Goal: Task Accomplishment & Management: Complete application form

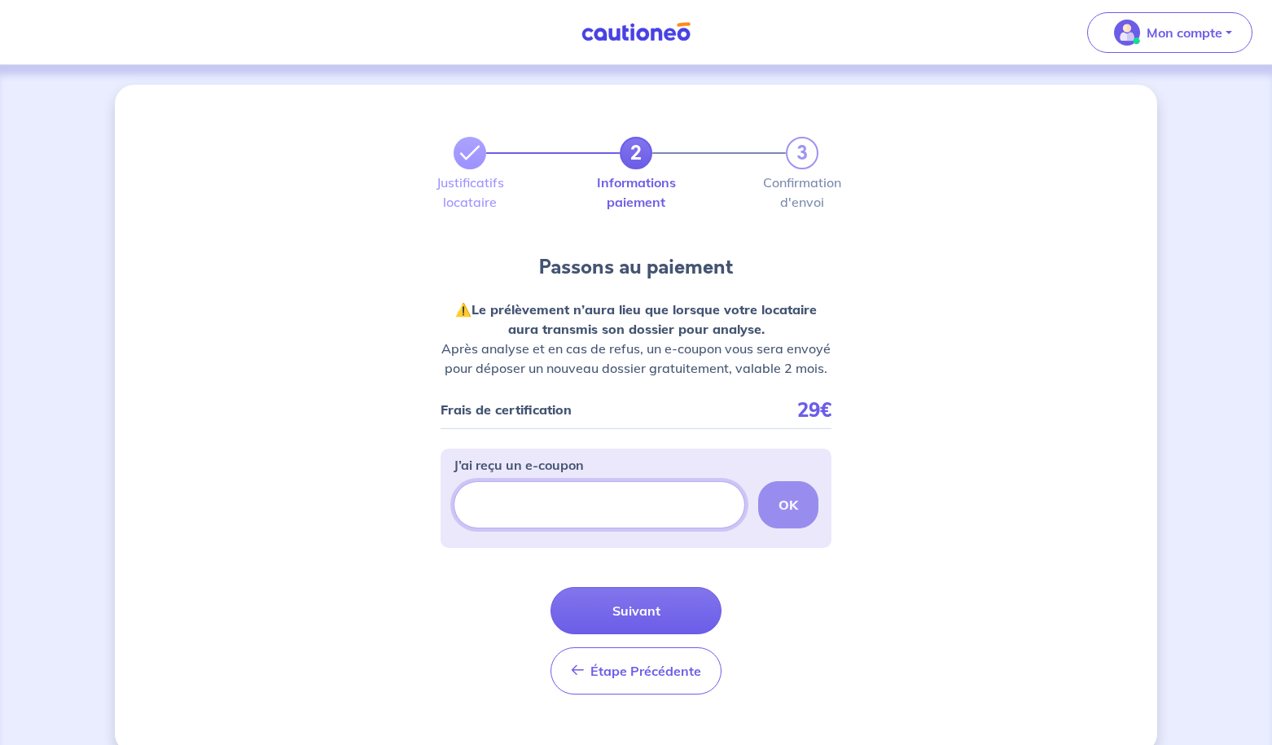
click at [580, 495] on input "J’ai reçu un e-coupon" at bounding box center [598, 504] width 291 height 47
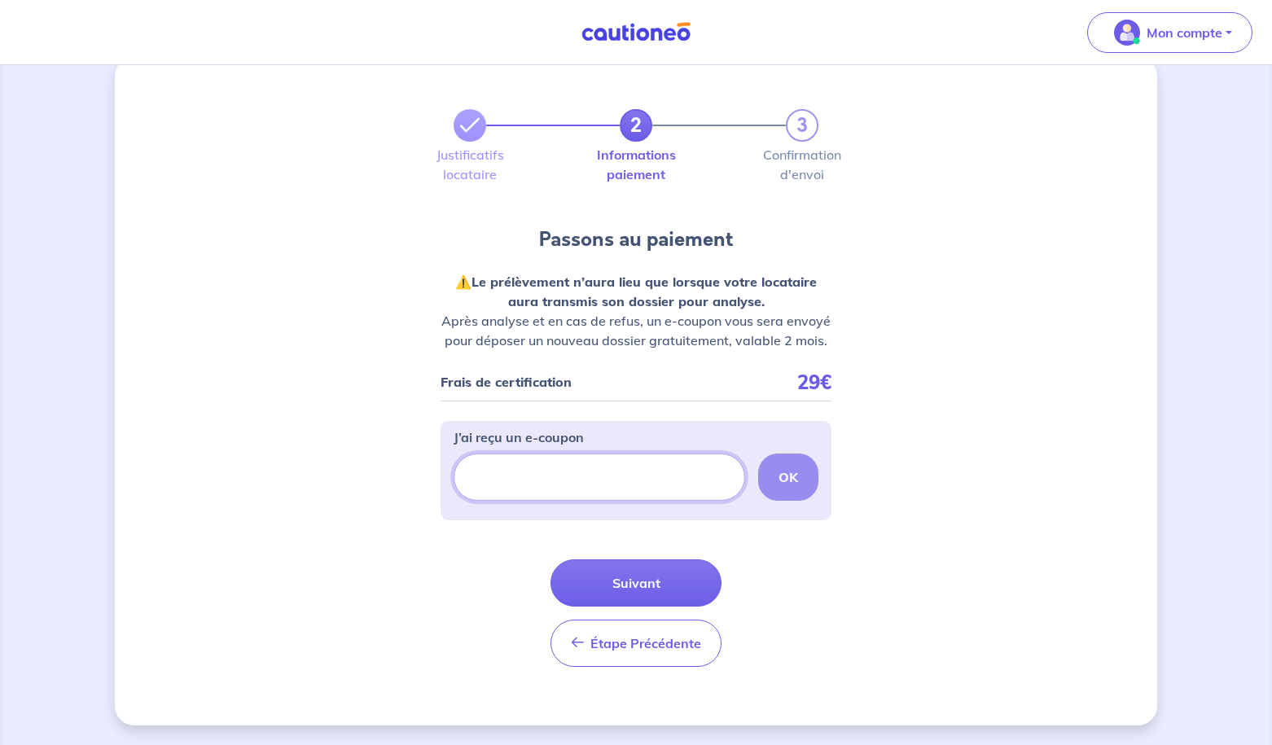
scroll to position [28, 0]
click at [774, 478] on div "OK" at bounding box center [635, 476] width 365 height 47
click at [789, 473] on div "OK" at bounding box center [635, 476] width 365 height 47
click at [789, 472] on div "OK" at bounding box center [635, 476] width 365 height 47
click at [666, 576] on button "Suivant" at bounding box center [635, 582] width 171 height 47
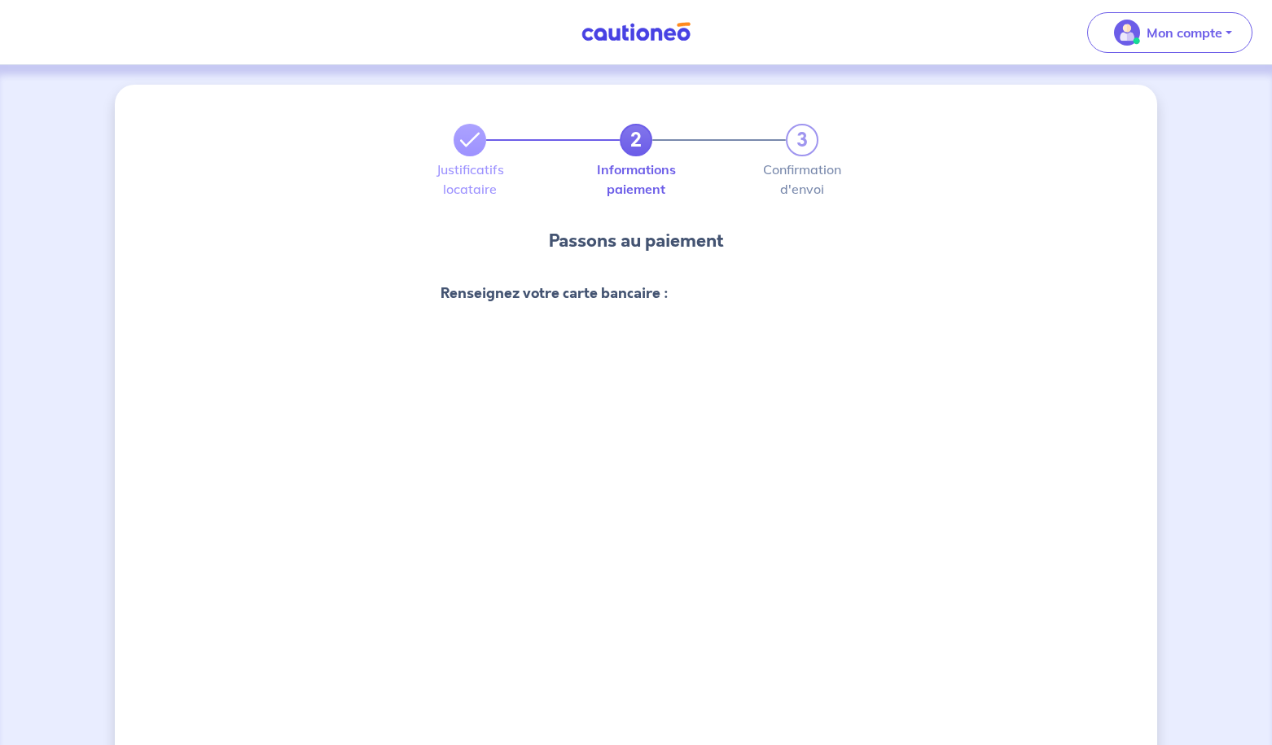
scroll to position [532, 0]
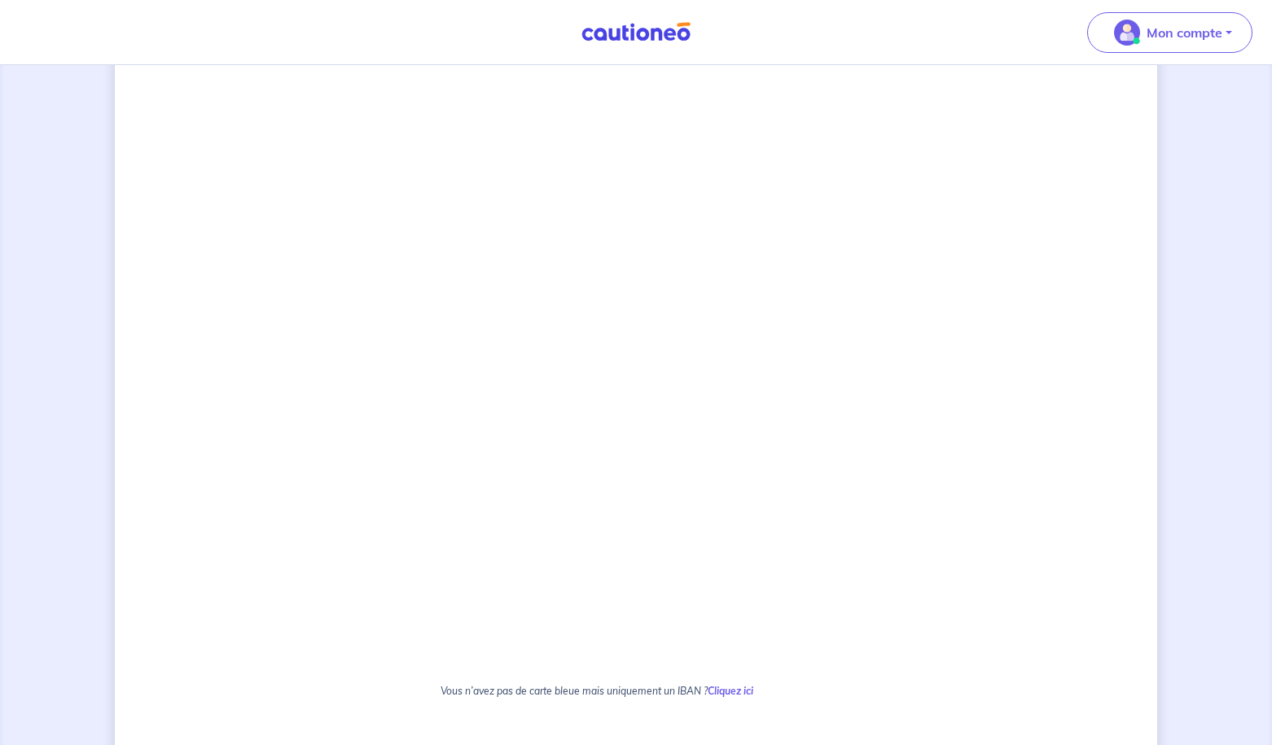
click at [370, 386] on div "2 3 Justificatifs locataire Informations paiement Confirmation d'envoi Passons …" at bounding box center [636, 295] width 1042 height 1485
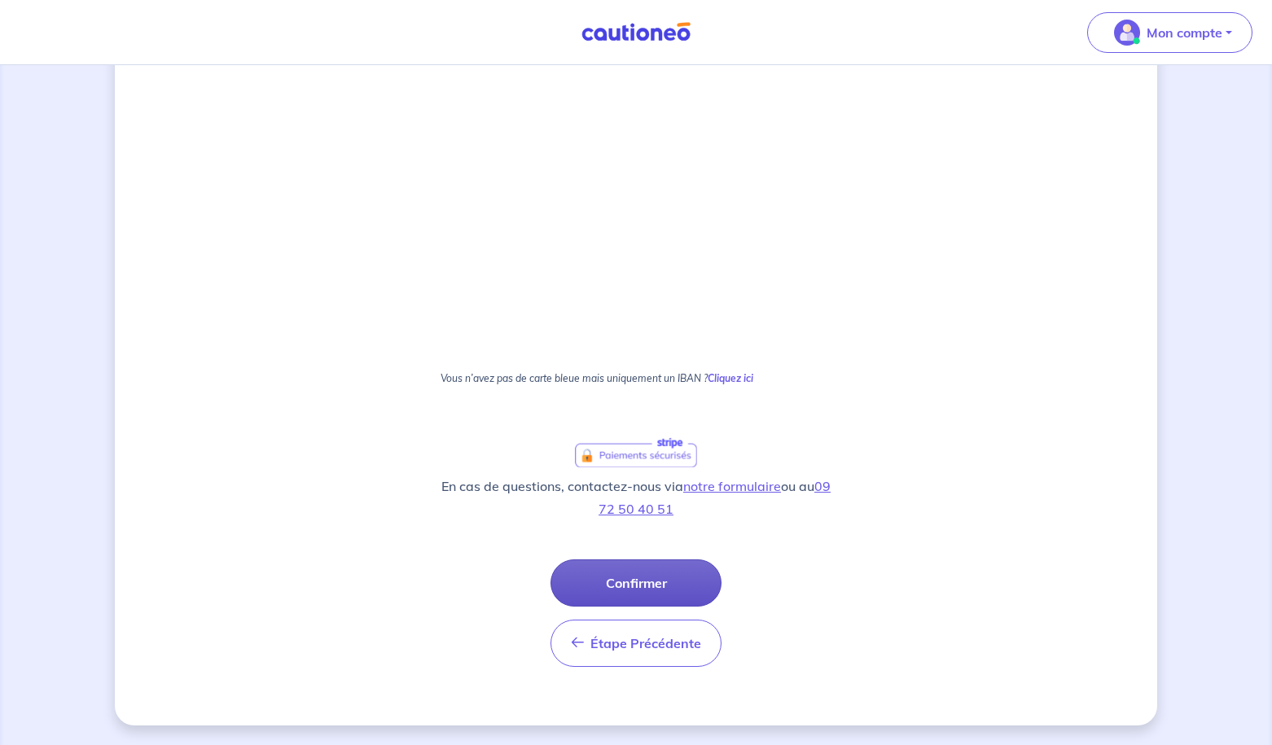
scroll to position [844, 0]
click at [604, 588] on button "Confirmer" at bounding box center [635, 582] width 171 height 47
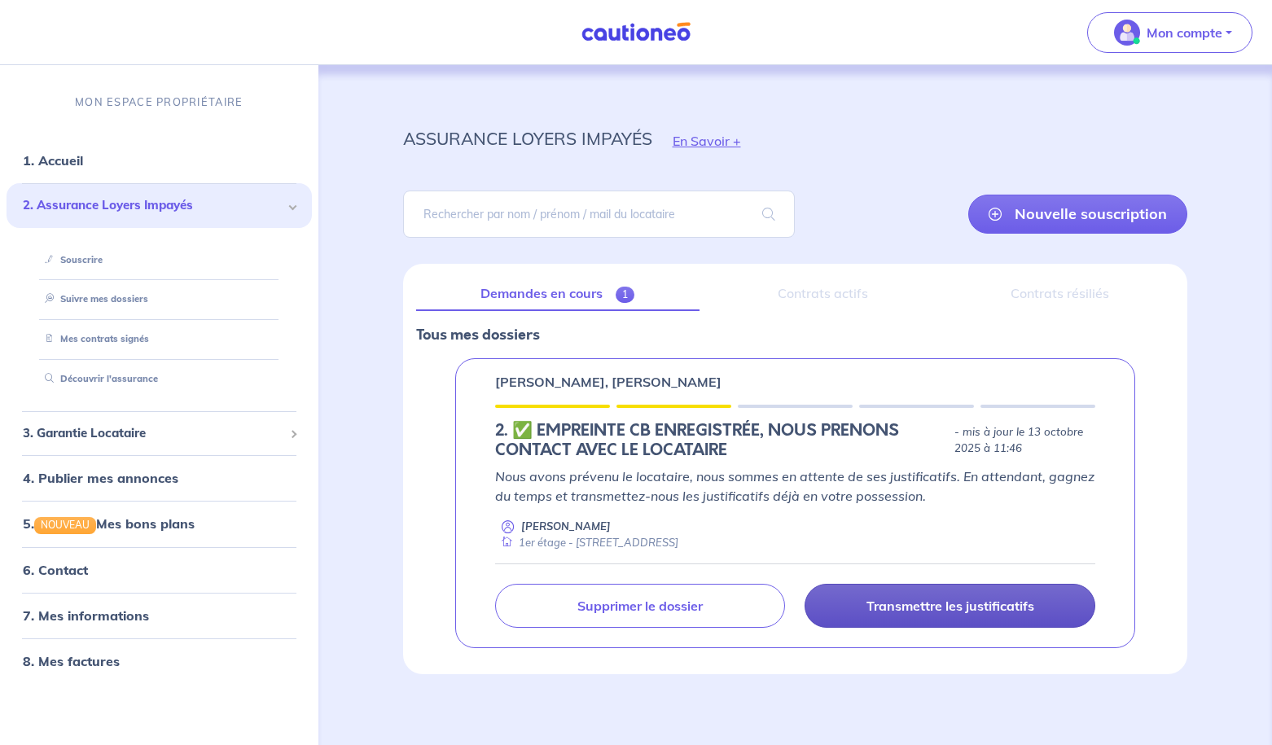
click at [898, 602] on p "Transmettre les justificatifs" at bounding box center [950, 606] width 168 height 16
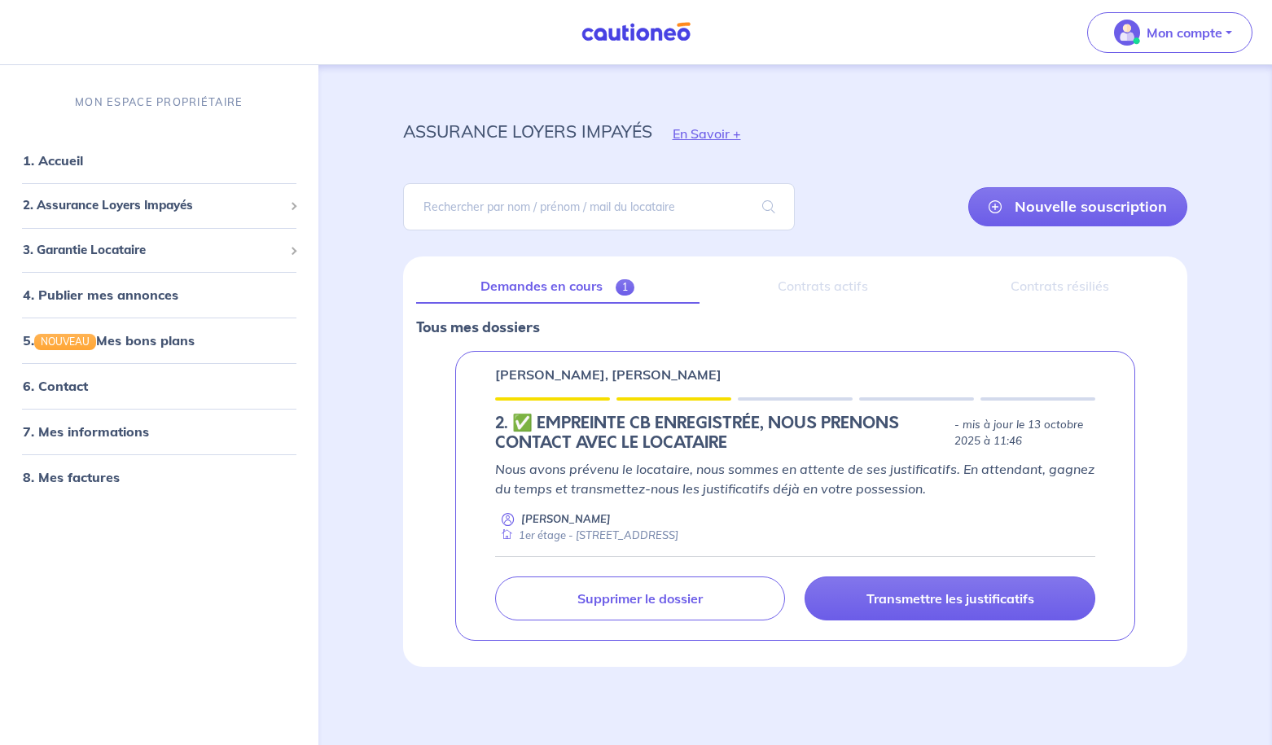
scroll to position [7, 0]
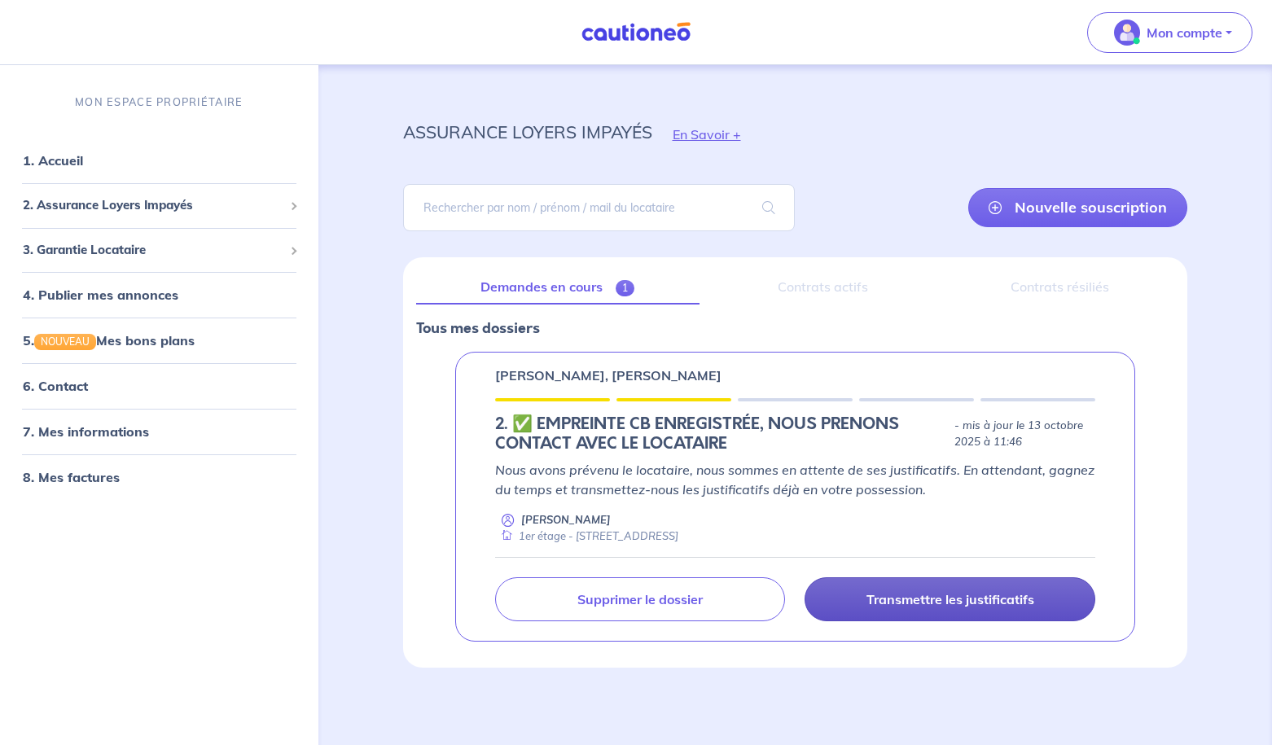
click at [939, 599] on p "Transmettre les justificatifs" at bounding box center [950, 599] width 168 height 16
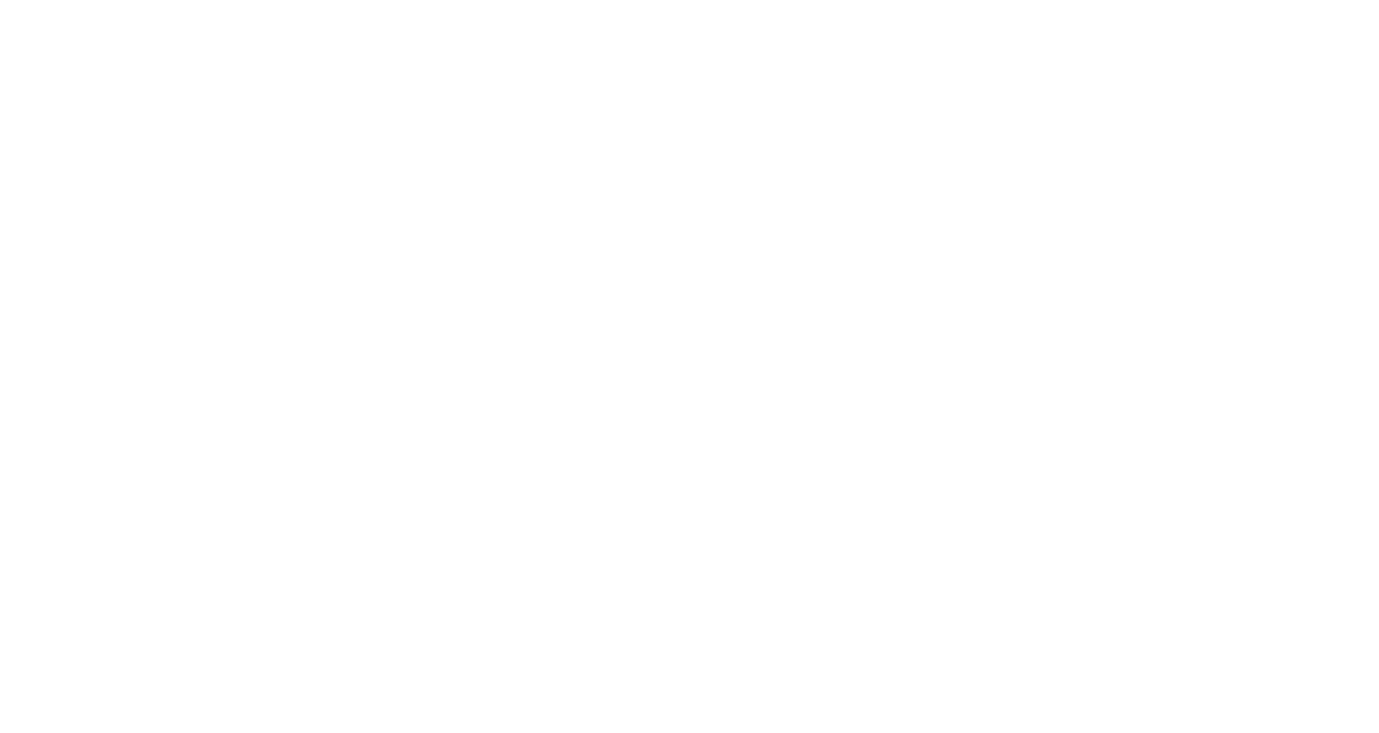
scroll to position [0, 0]
click at [15, 14] on icon at bounding box center [13, 13] width 26 height 26
click at [9, 11] on icon at bounding box center [13, 13] width 26 height 26
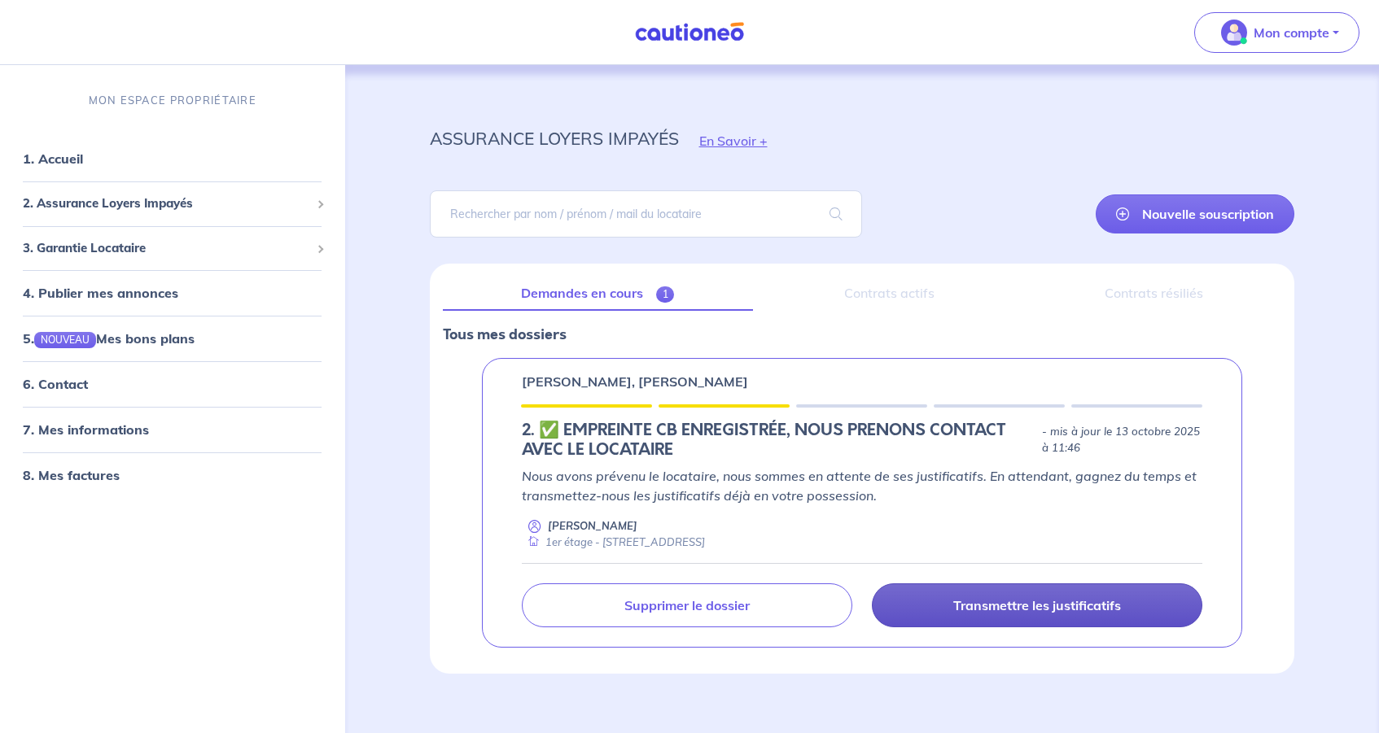
click at [1018, 607] on p "Transmettre les justificatifs" at bounding box center [1037, 606] width 168 height 16
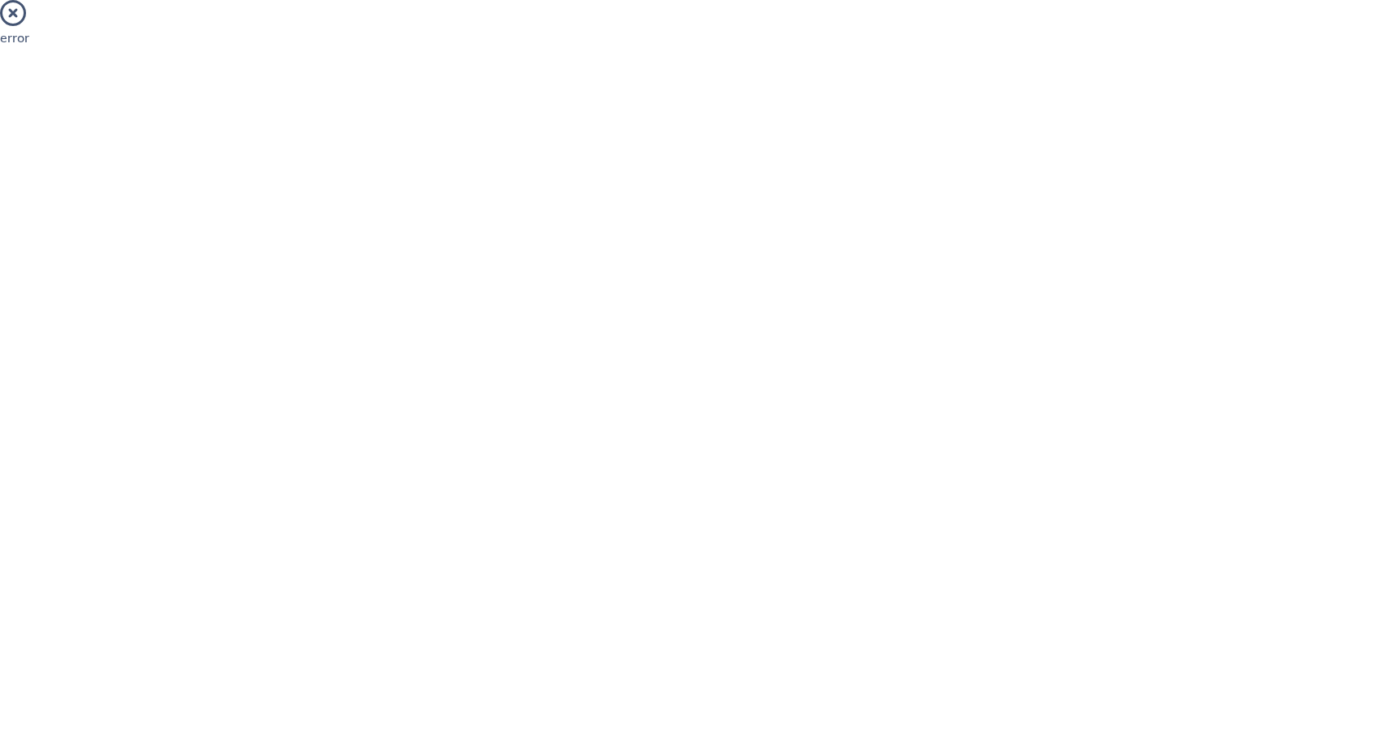
click at [12, 14] on icon at bounding box center [13, 13] width 26 height 26
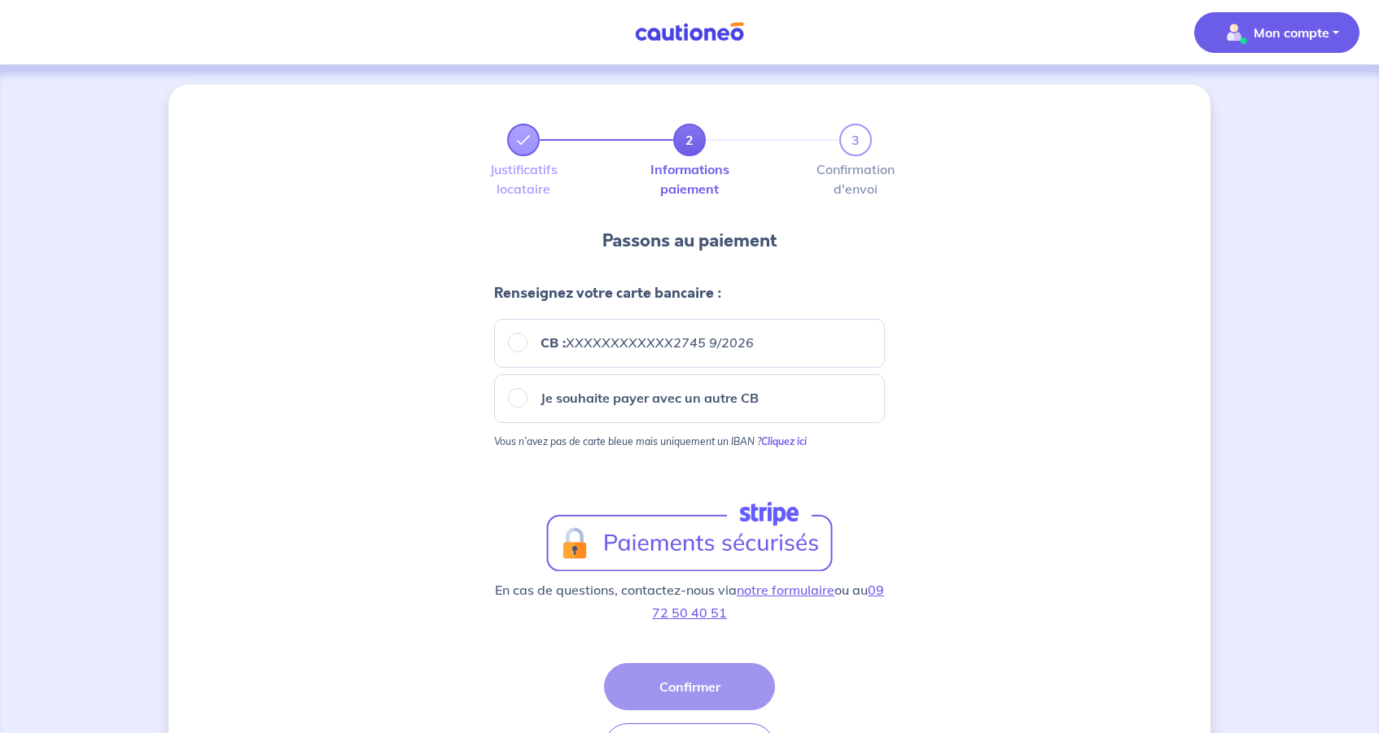
click at [1311, 32] on p "Mon compte" at bounding box center [1292, 33] width 76 height 20
click at [1258, 99] on link "Mes informations" at bounding box center [1260, 101] width 131 height 26
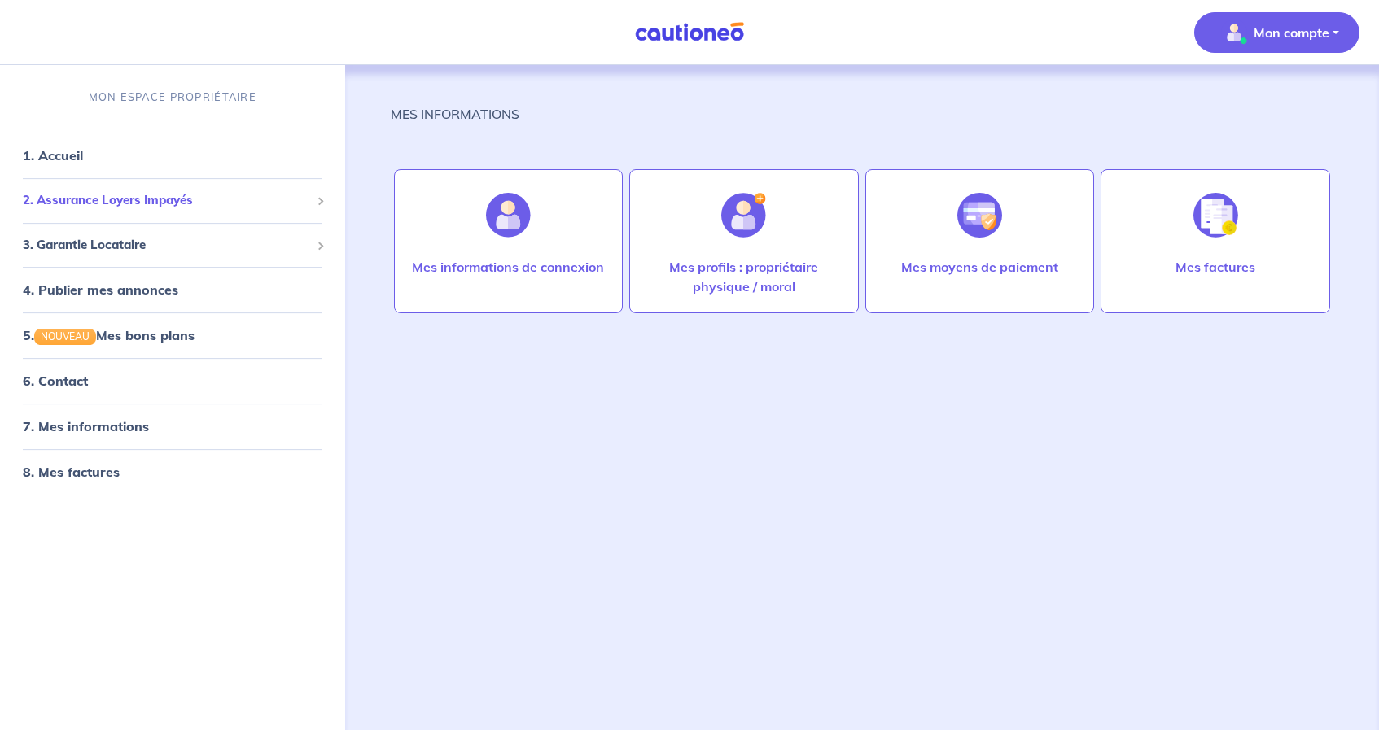
click at [85, 209] on span "2. Assurance Loyers Impayés" at bounding box center [166, 200] width 287 height 19
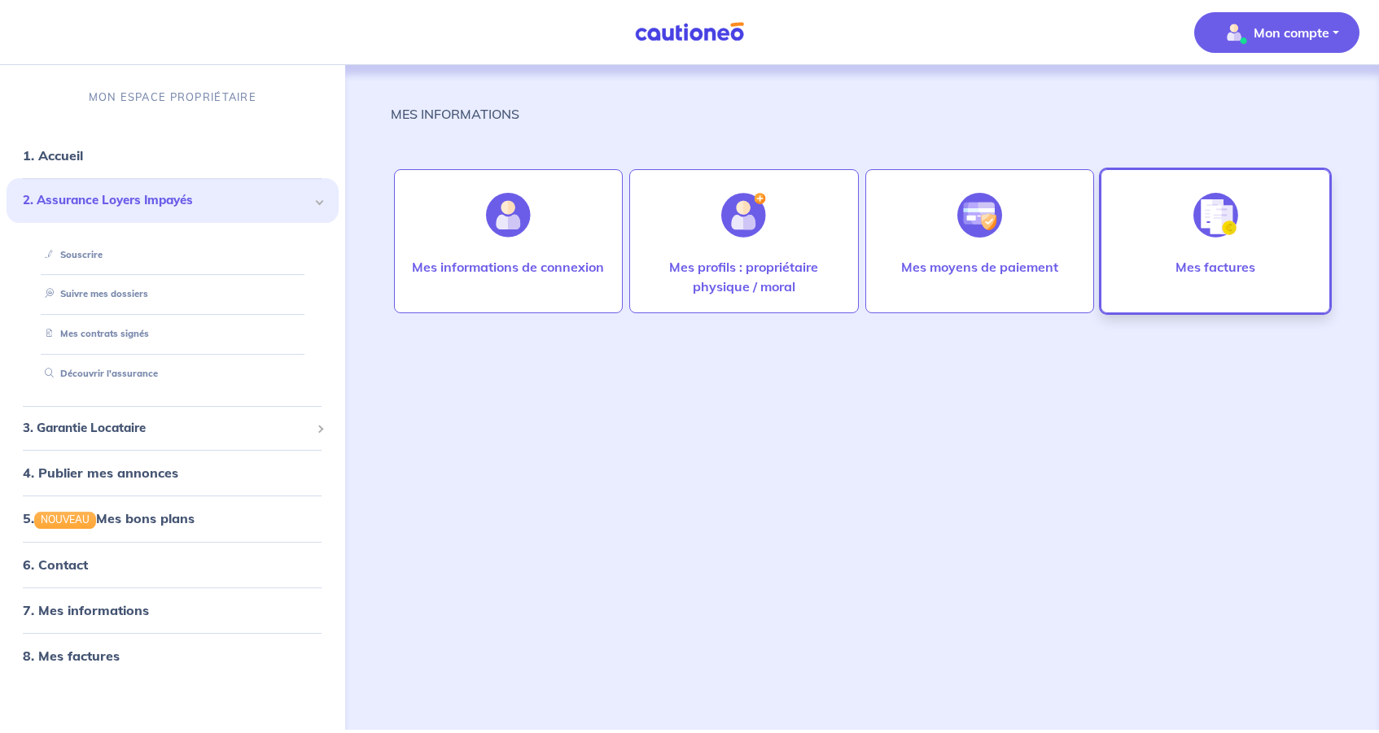
click at [1189, 225] on div at bounding box center [1215, 215] width 71 height 84
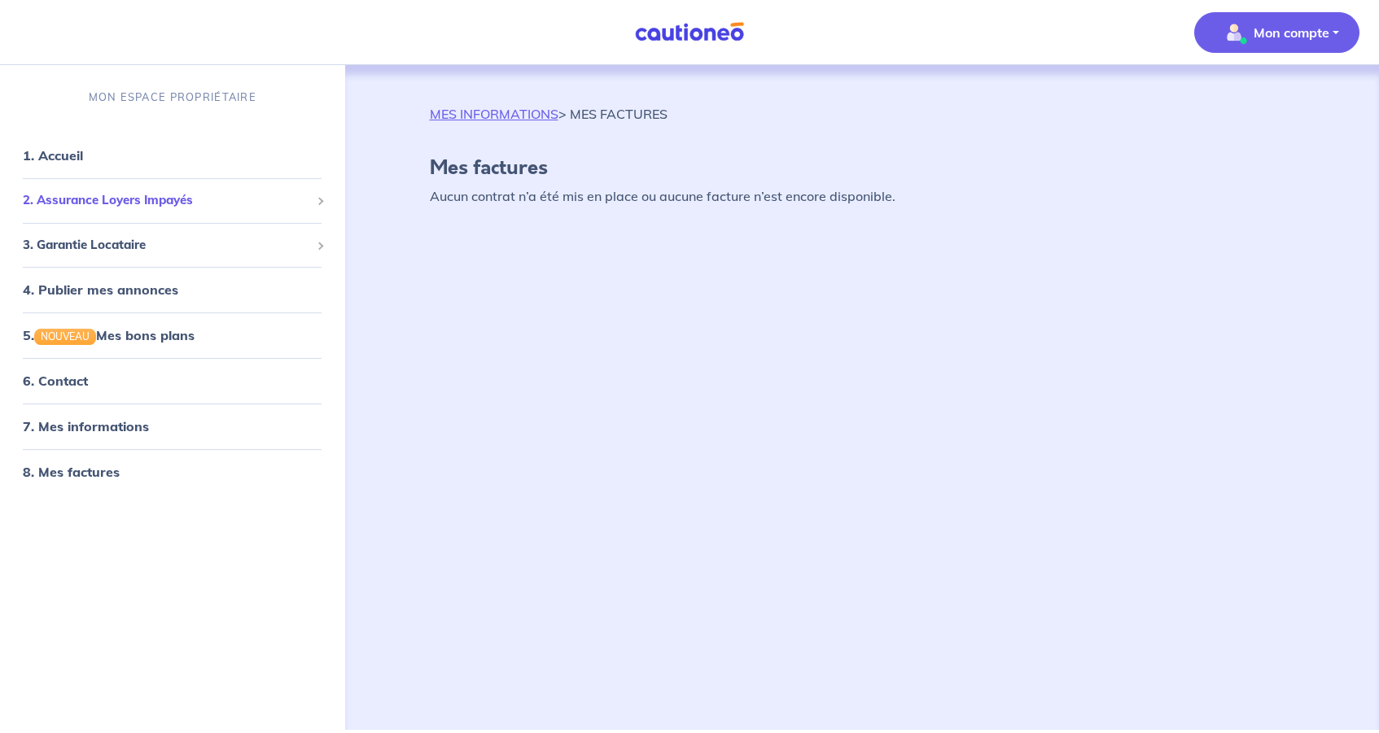
click at [120, 217] on li "2. Assurance Loyers Impayés Souscrire Suivre mes dossiers Mes contrats signés D…" at bounding box center [173, 200] width 332 height 45
click at [122, 208] on span "2. Assurance Loyers Impayés" at bounding box center [166, 200] width 287 height 19
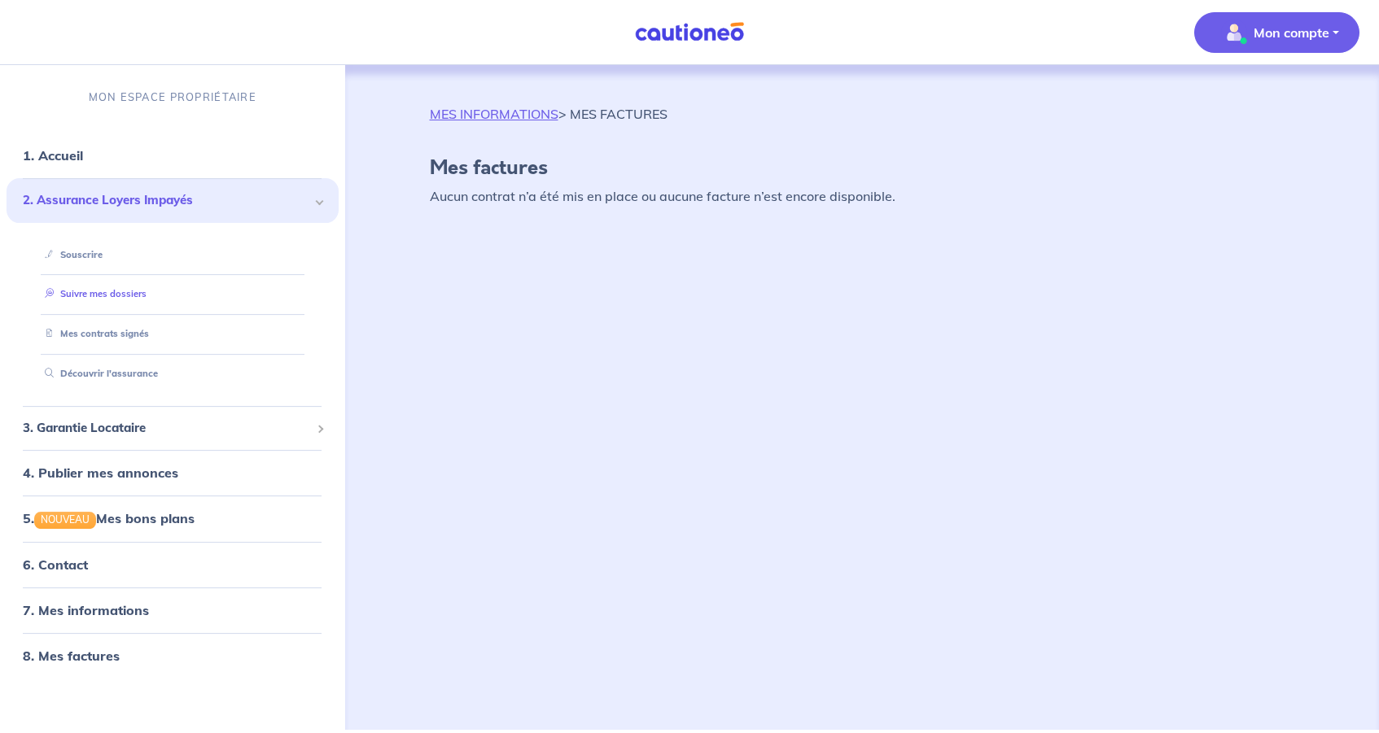
click at [122, 298] on link "Suivre mes dossiers" at bounding box center [92, 294] width 108 height 11
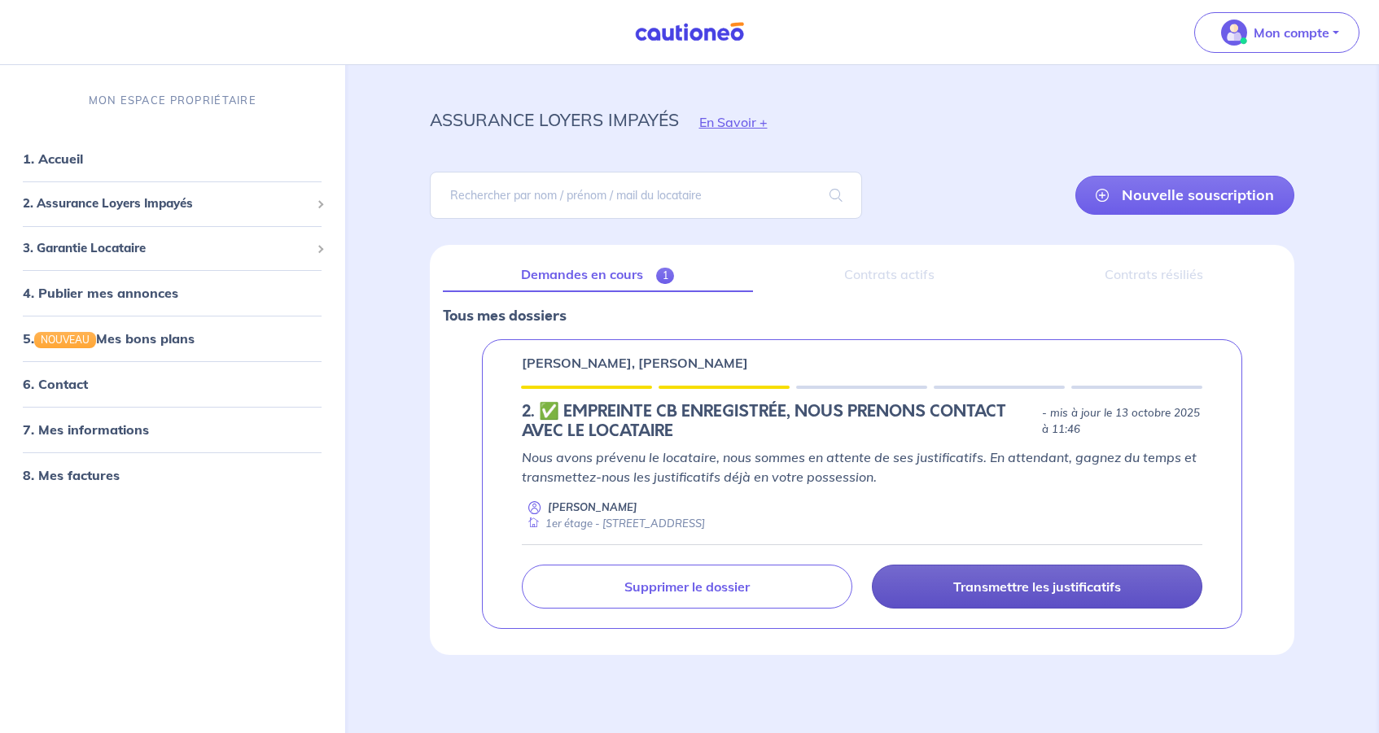
scroll to position [18, 0]
click at [1060, 597] on link "Transmettre les justificatifs" at bounding box center [1037, 588] width 331 height 44
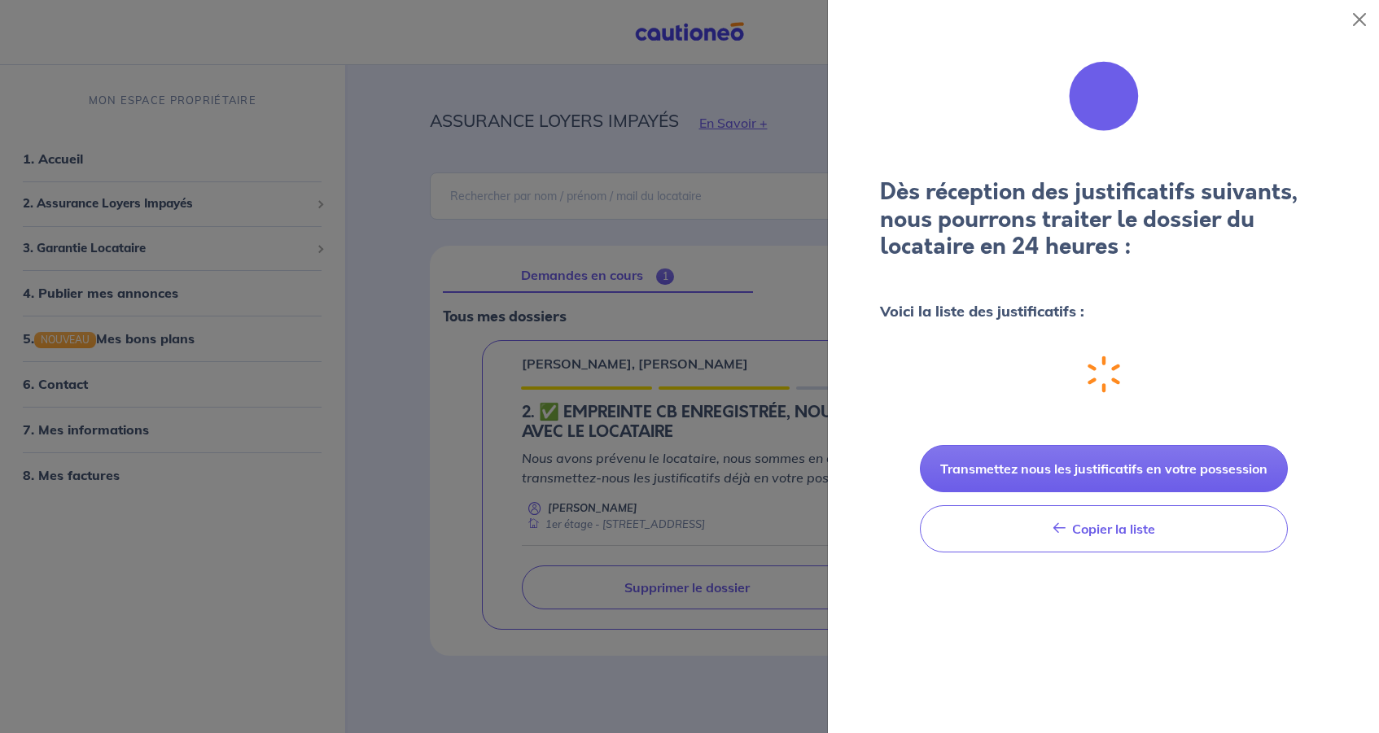
scroll to position [0, 0]
